Goal: Information Seeking & Learning: Find specific fact

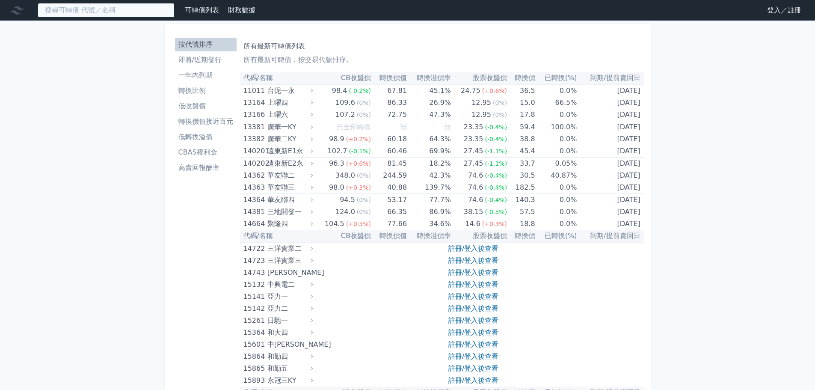
click at [140, 9] on input at bounding box center [106, 10] width 137 height 15
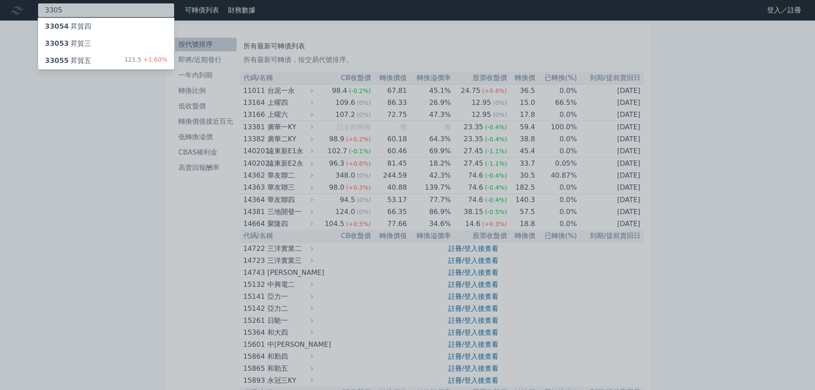
type input "3305"
click at [118, 63] on div "33055 昇貿五 121.5 +1.60%" at bounding box center [106, 60] width 136 height 17
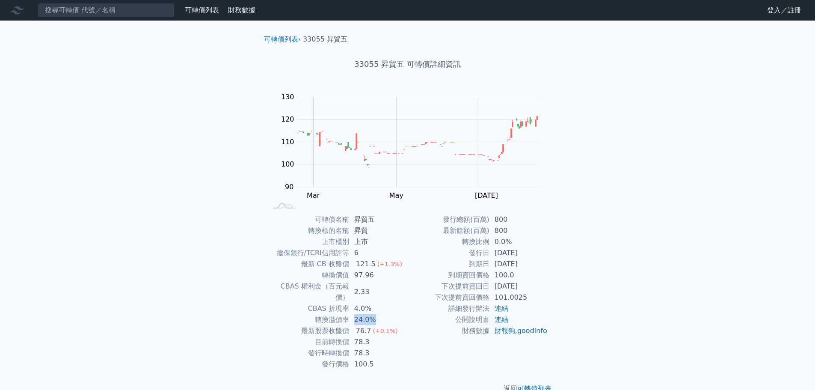
drag, startPoint x: 348, startPoint y: 310, endPoint x: 381, endPoint y: 310, distance: 32.5
click at [381, 314] on tr "轉換溢價率 24.0%" at bounding box center [337, 319] width 140 height 11
click at [380, 314] on td "24.0%" at bounding box center [378, 319] width 59 height 11
